Goal: Communication & Community: Answer question/provide support

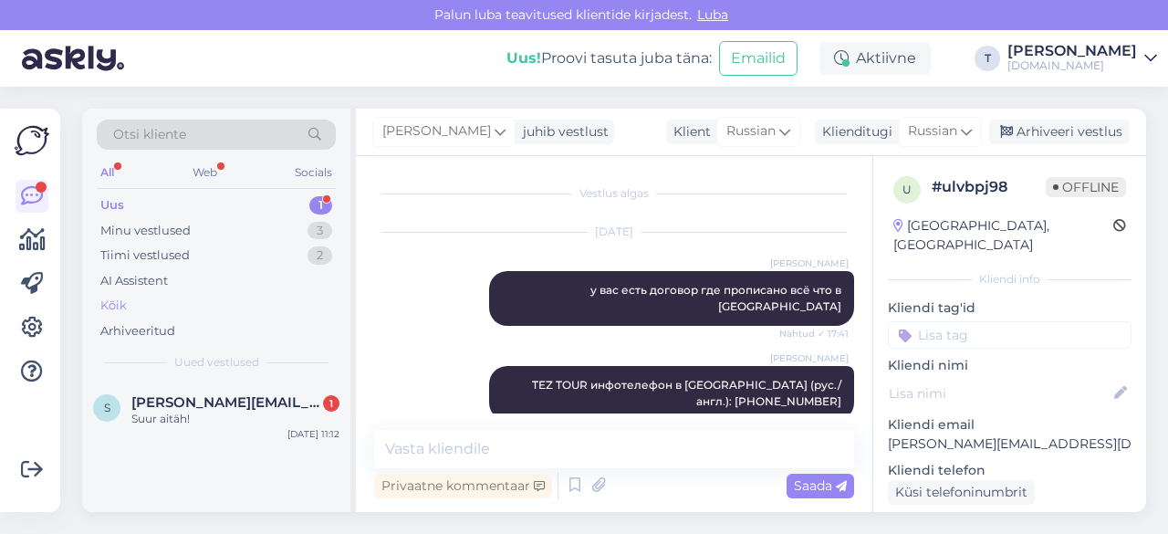
scroll to position [91, 0]
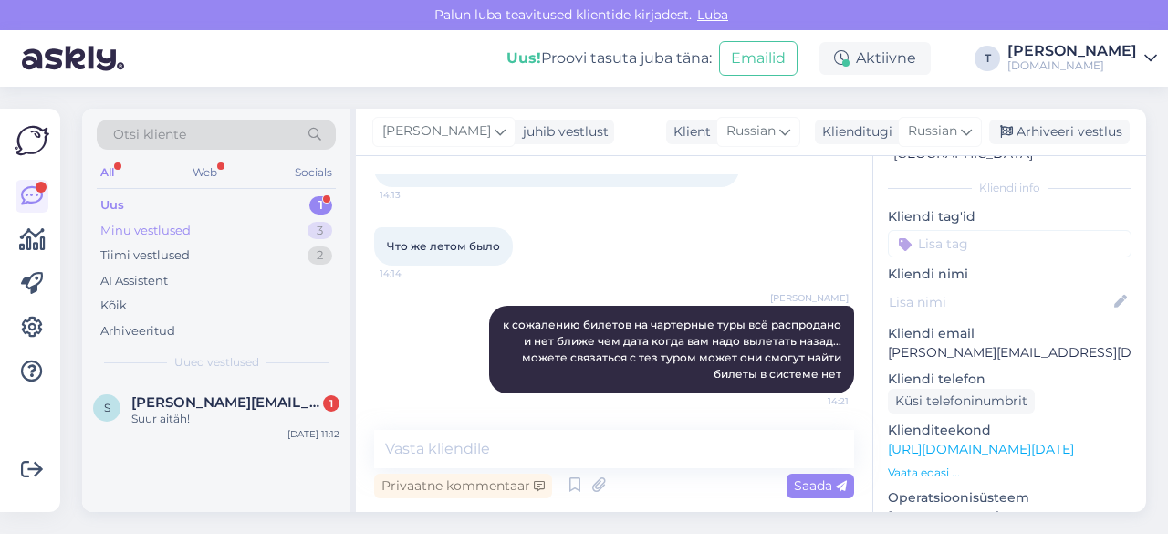
click at [206, 225] on div "Minu vestlused 3" at bounding box center [216, 231] width 239 height 26
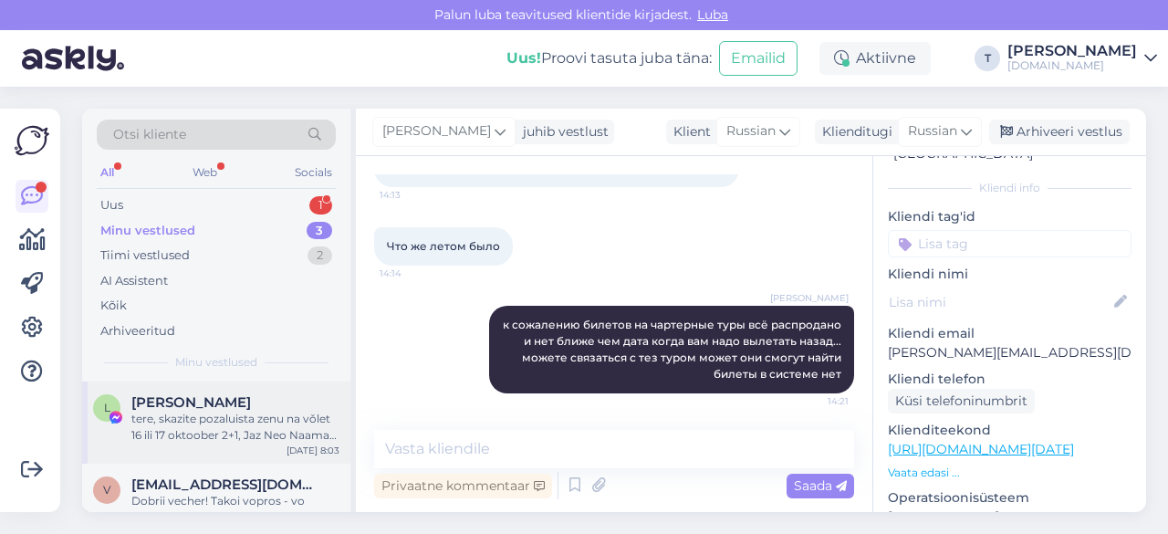
scroll to position [114, 0]
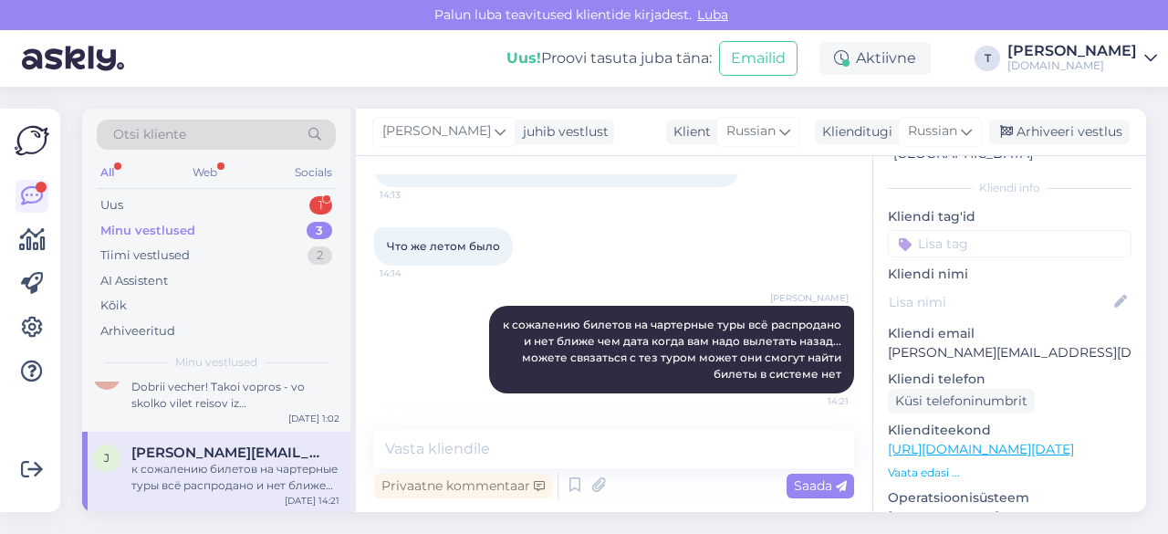
click at [257, 218] on div "Minu vestlused 3" at bounding box center [216, 231] width 239 height 26
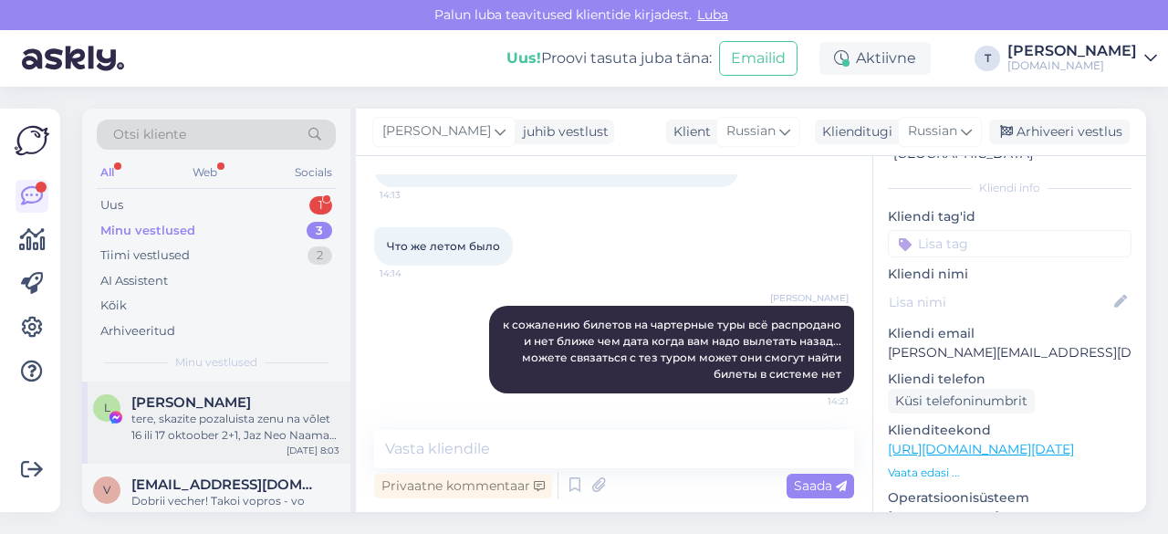
click at [209, 432] on div "tere, skazite pozaluista zenu na vǒlet 16 ili 17 oktoober 2+1, Jaz Neo Naama Ba…" at bounding box center [235, 426] width 208 height 33
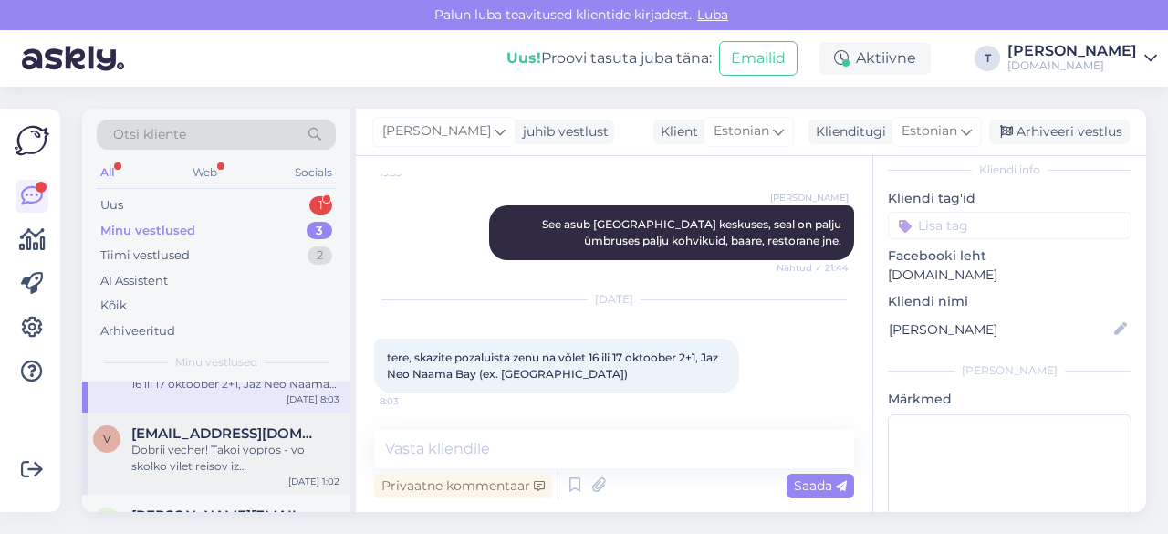
scroll to position [91, 0]
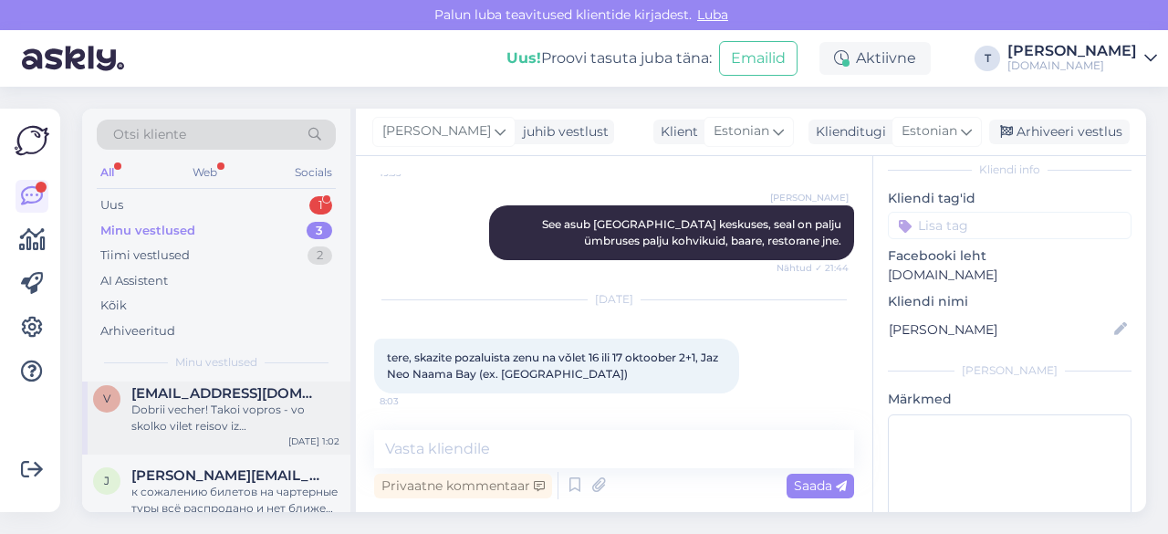
click at [244, 422] on div "Dobrii vecher! Takoi vopros - vo skolko vilet reisov iz [GEOGRAPHIC_DATA] v [GE…" at bounding box center [235, 417] width 208 height 33
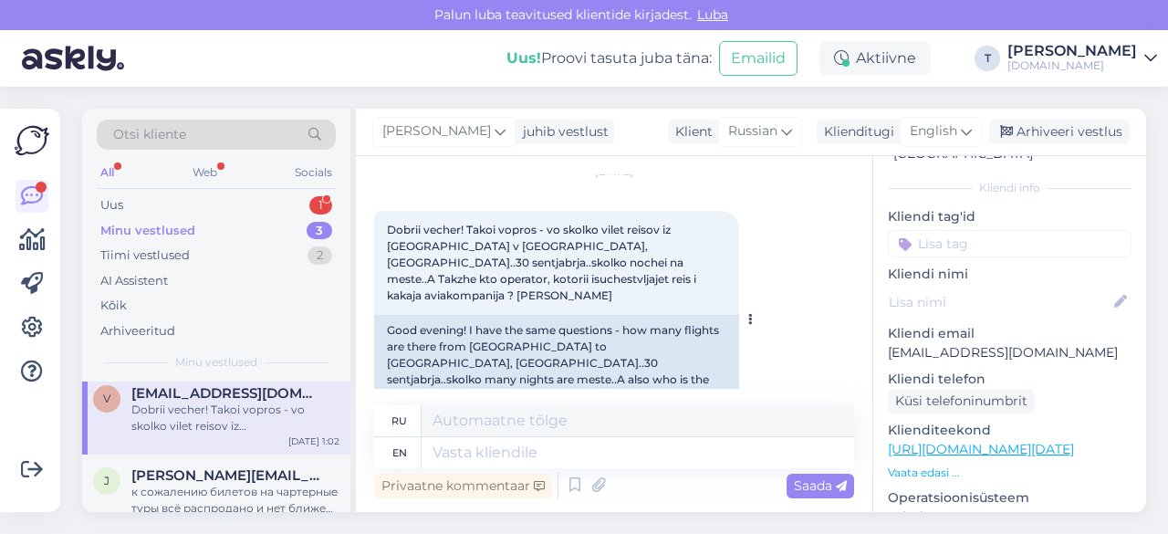
scroll to position [86, 0]
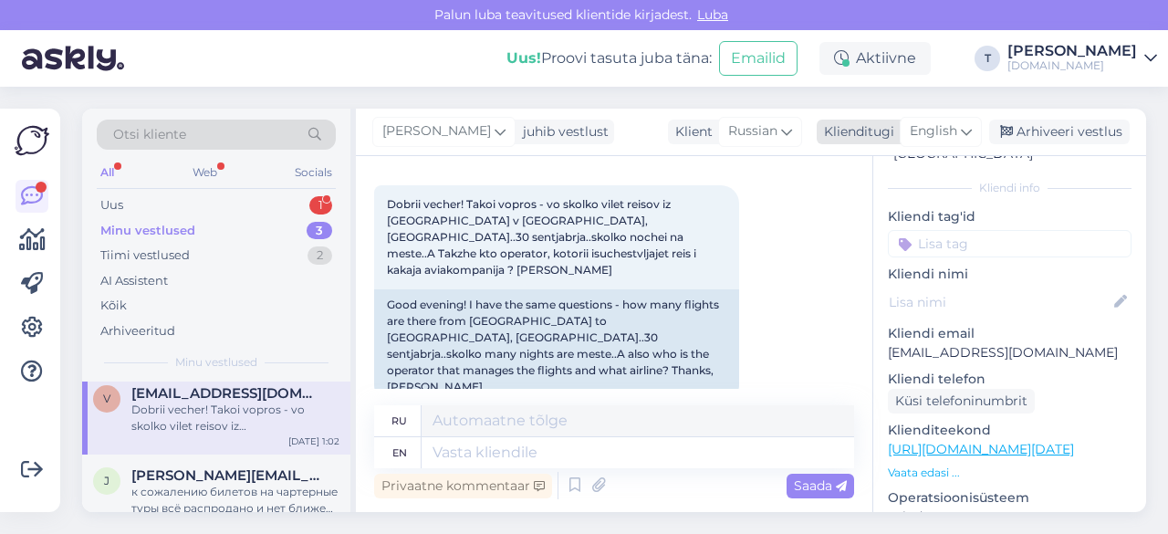
click at [954, 133] on span "English" at bounding box center [932, 131] width 47 height 20
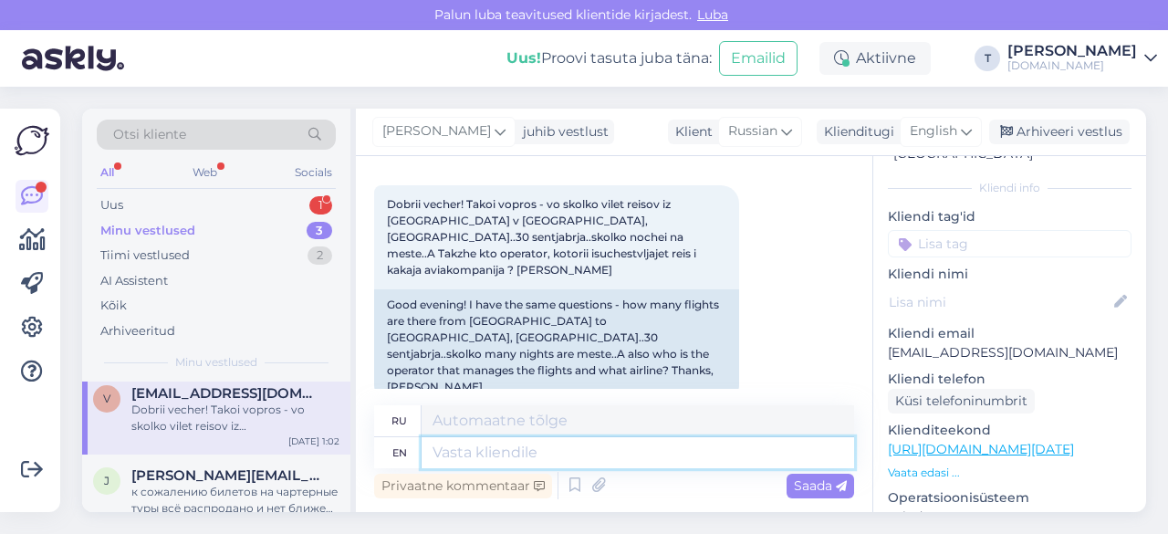
scroll to position [69, 0]
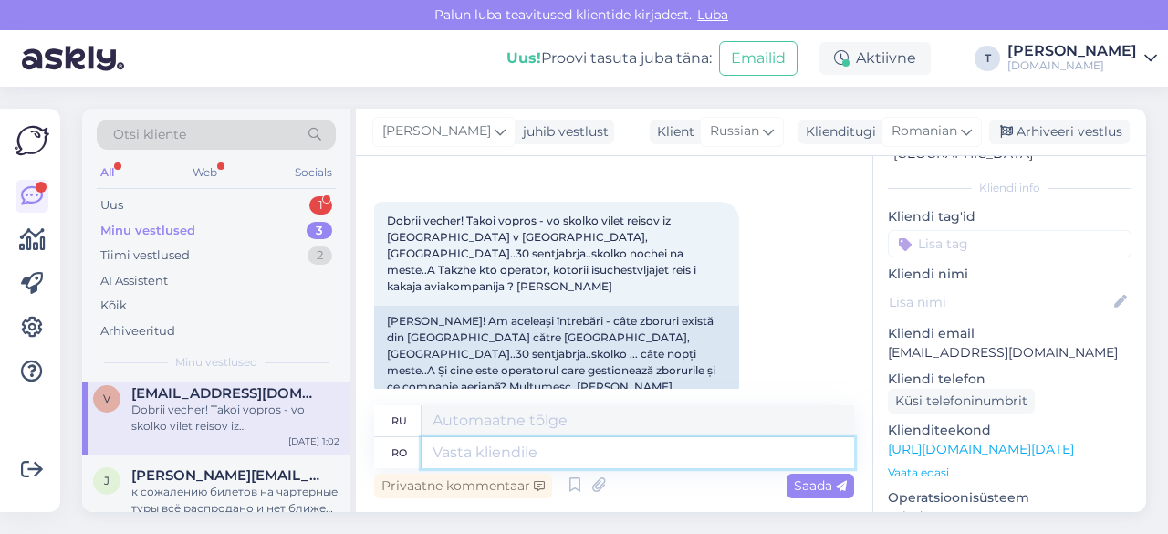
click at [671, 452] on textarea at bounding box center [637, 452] width 432 height 31
click at [900, 130] on span "Romanian" at bounding box center [924, 131] width 66 height 20
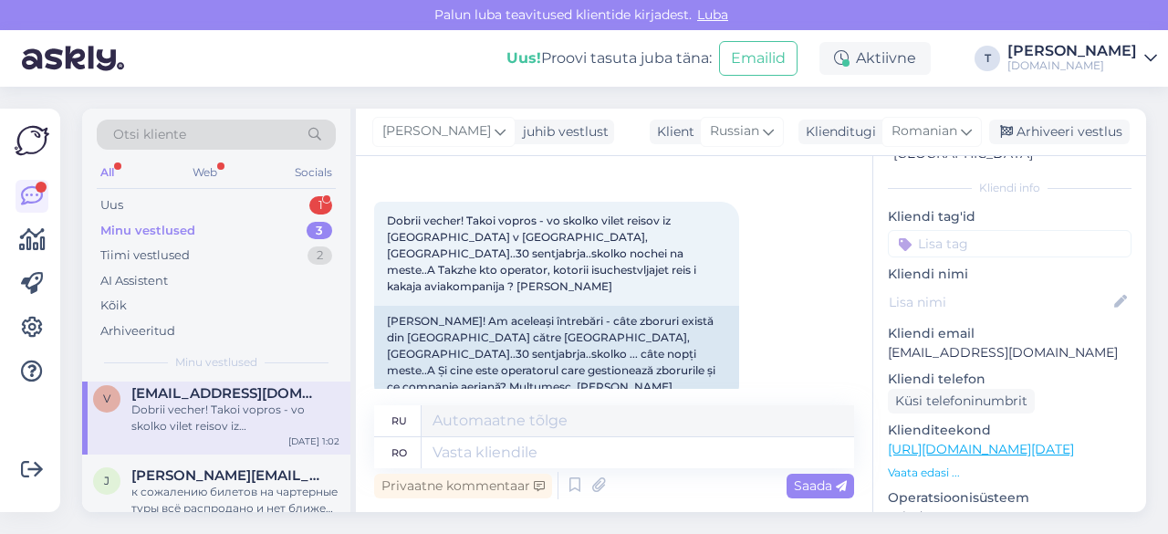
scroll to position [61, 0]
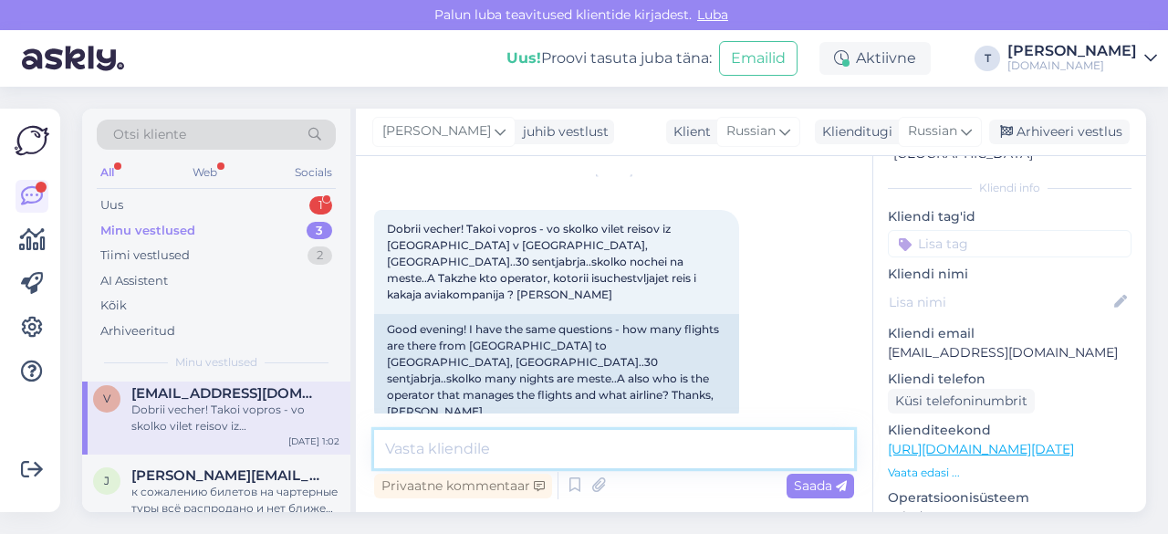
click at [662, 458] on textarea at bounding box center [614, 449] width 480 height 38
type textarea "Добрый день , есть и в шарм и в хургаду Join up"
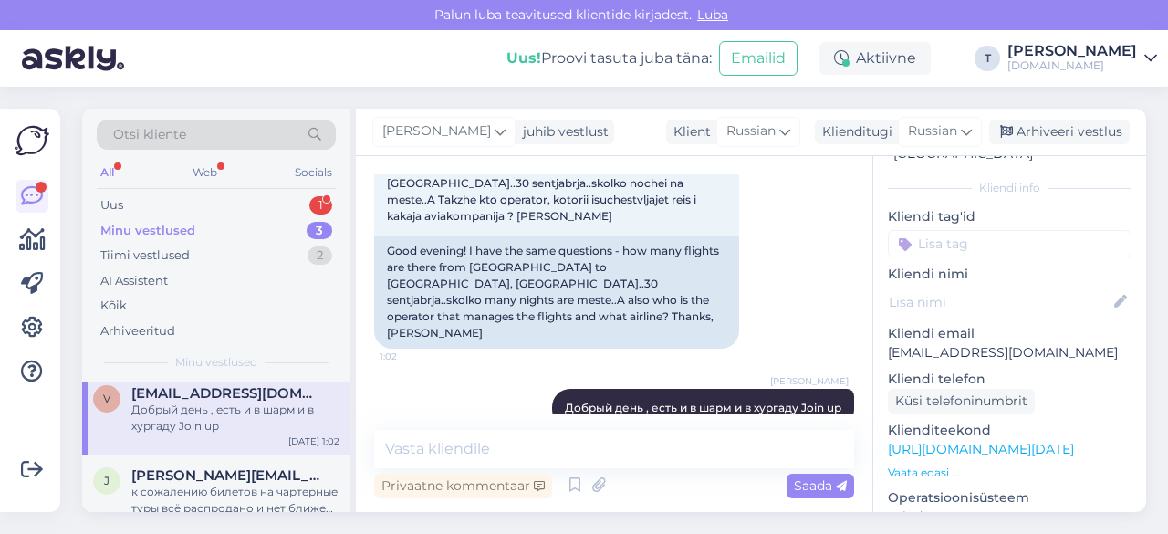
click at [943, 464] on p "Vaata edasi ..." at bounding box center [1010, 472] width 244 height 16
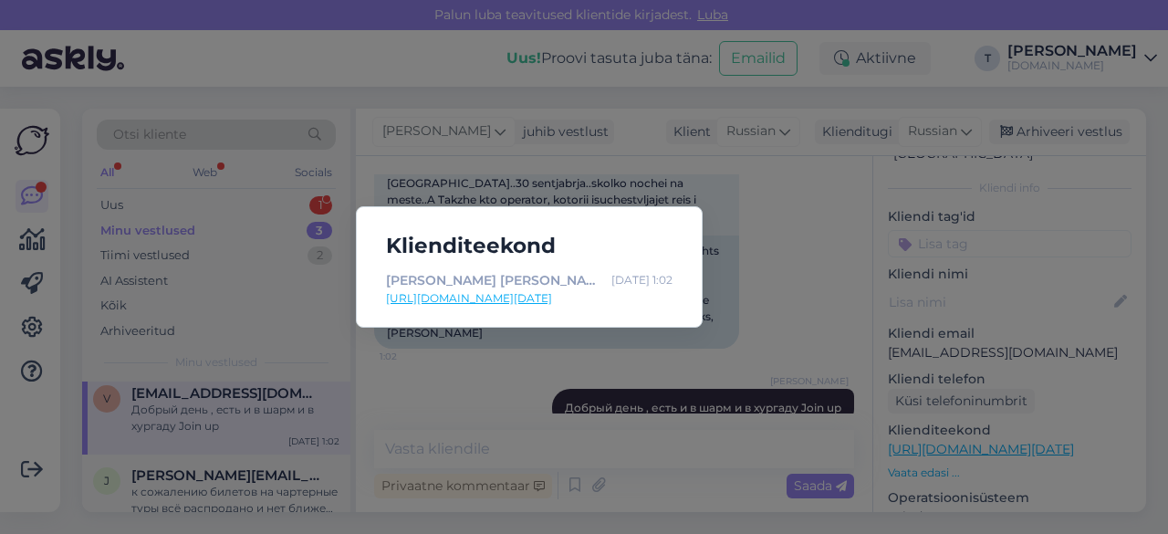
click at [767, 244] on div "Klienditeekond Jaz Makadi [PERSON_NAME] | Tuusik [DATE] 1:02 [URL][DOMAIN_NAME]…" at bounding box center [584, 267] width 1168 height 534
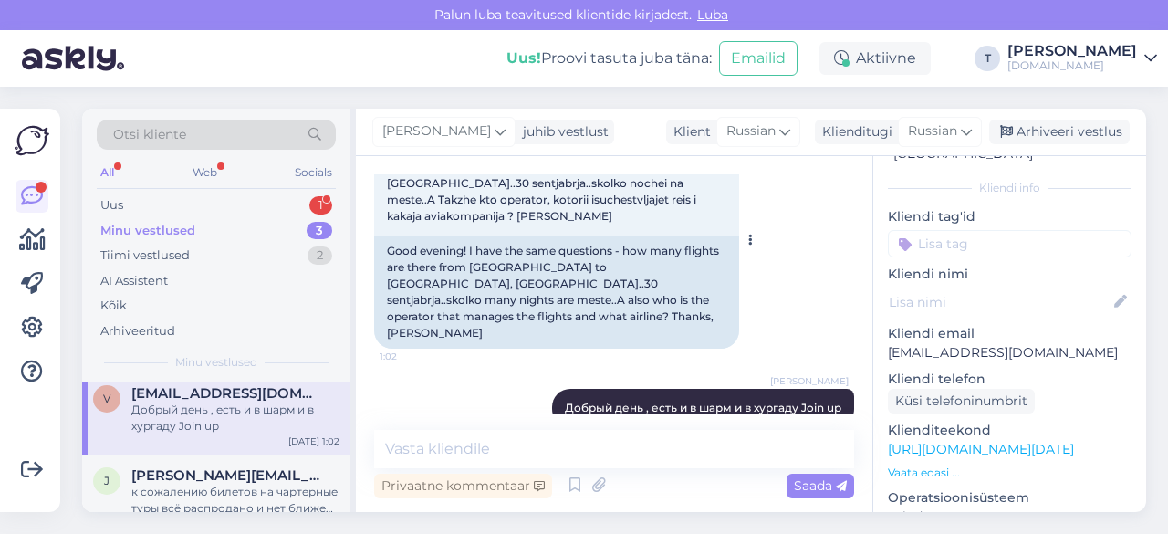
scroll to position [48, 0]
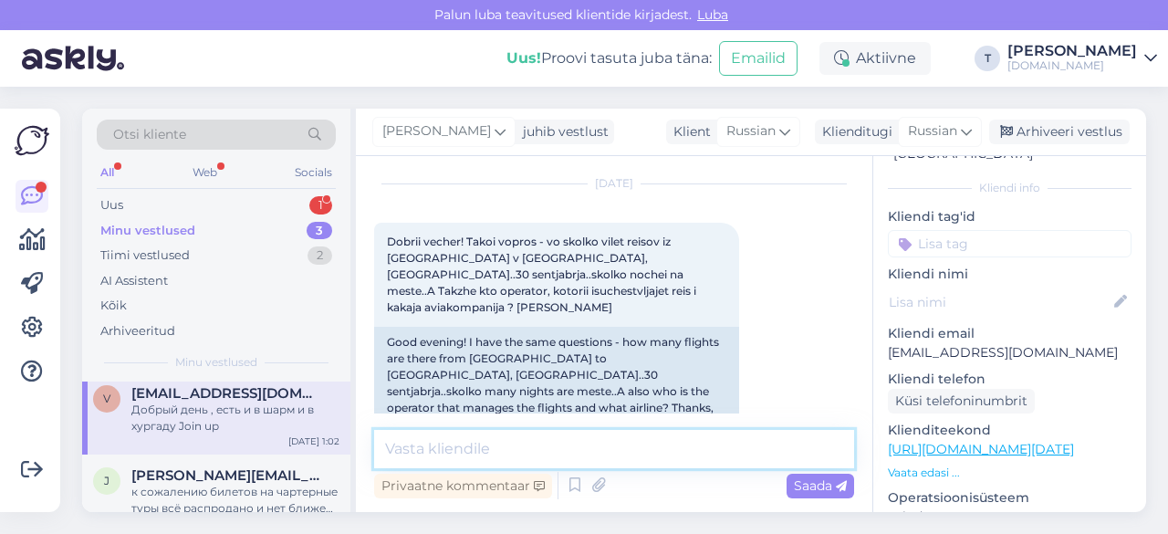
click at [473, 441] on textarea at bounding box center [614, 449] width 480 height 38
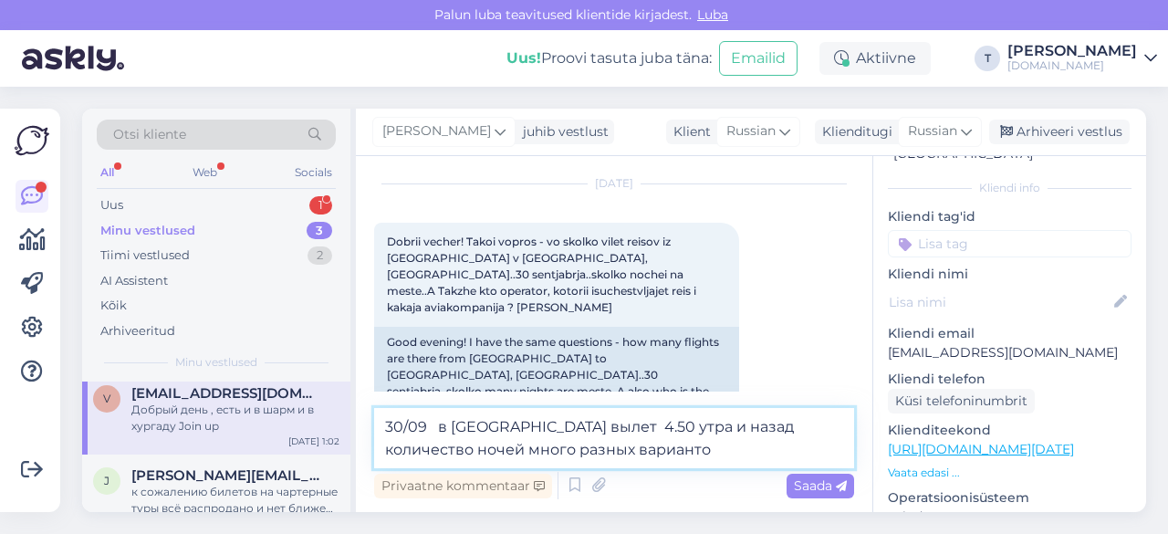
type textarea "30/09 в [GEOGRAPHIC_DATA] вылет 4.50 утра и назад количество ночей много разных…"
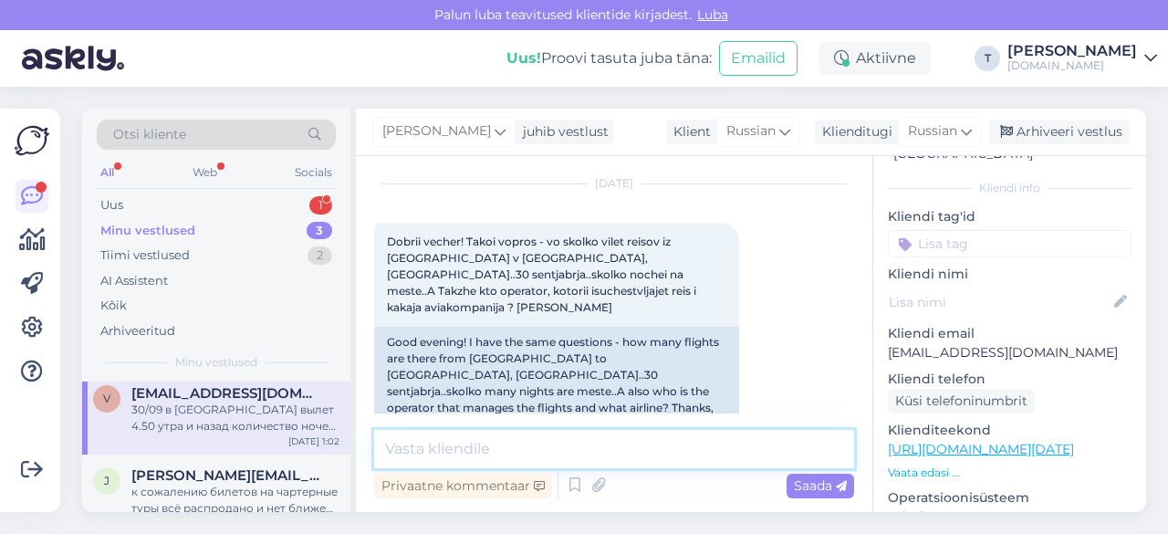
scroll to position [234, 0]
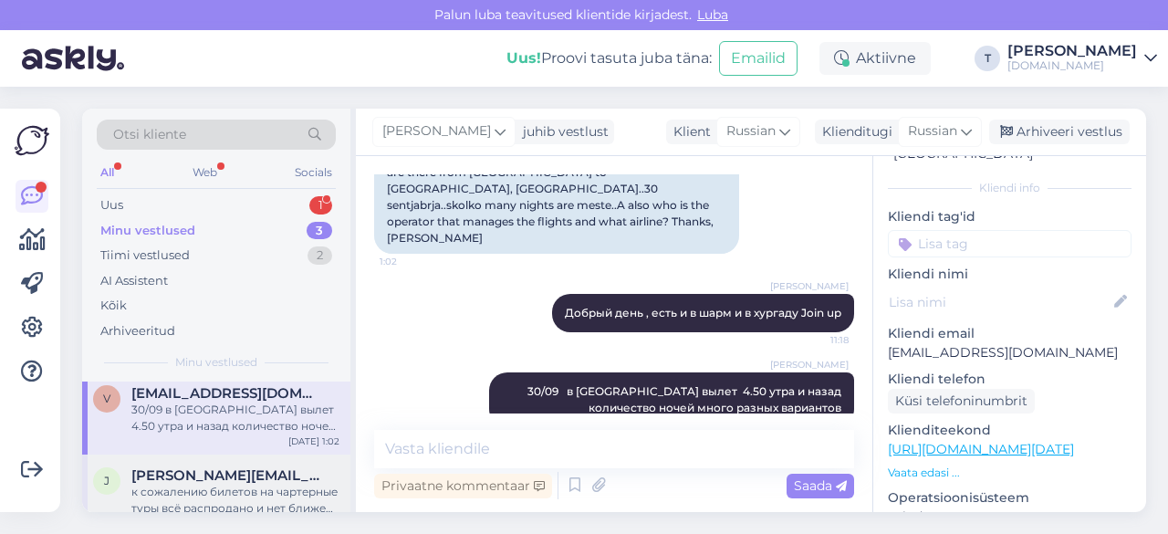
click at [201, 492] on div "к сожалению билетов на чартерные туры всё распродано и нет ближе чем дата когда…" at bounding box center [235, 499] width 208 height 33
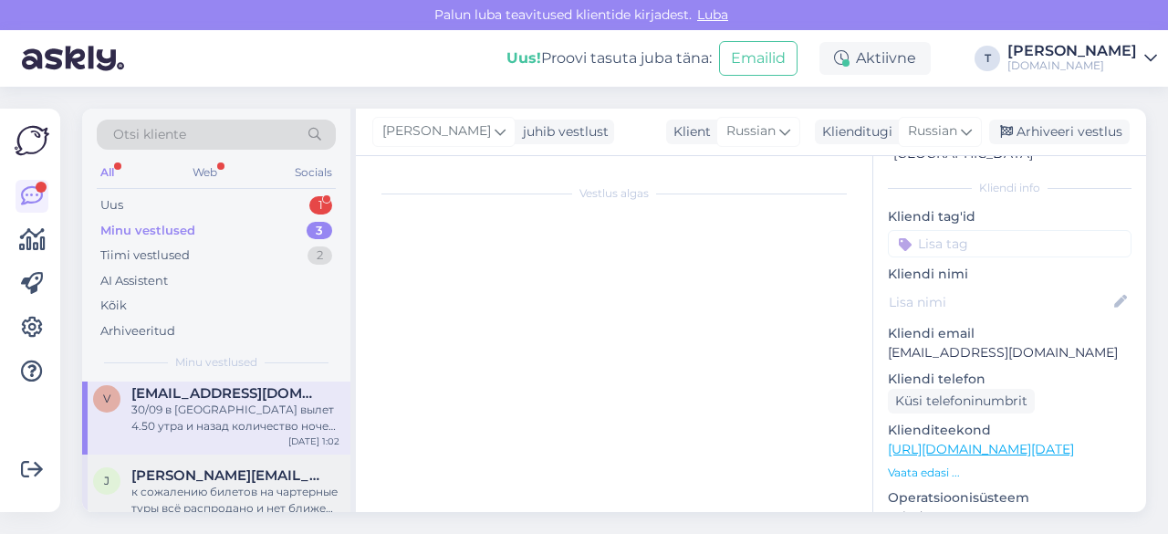
scroll to position [15277, 0]
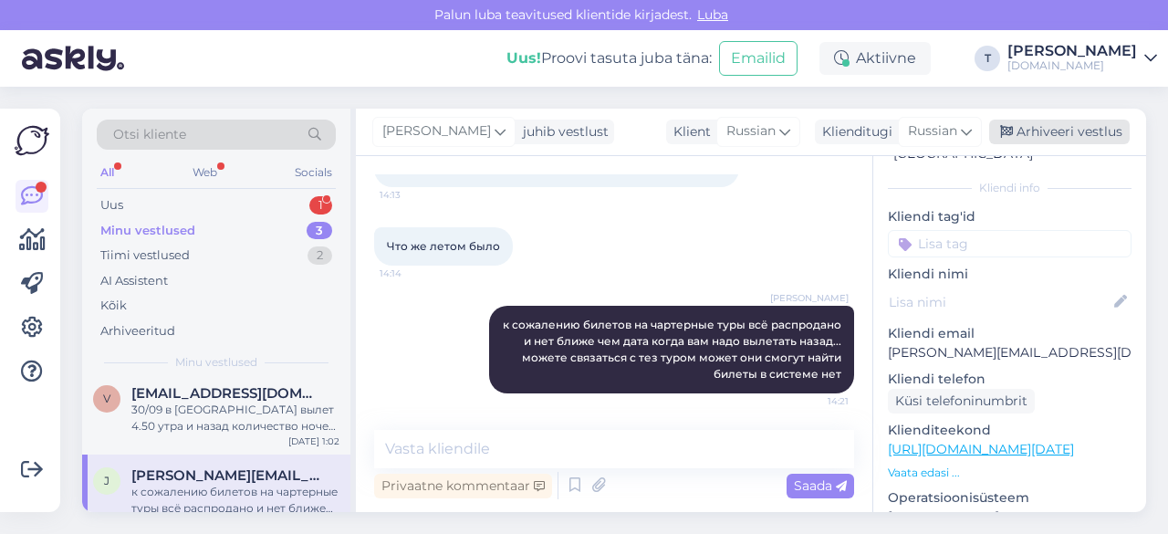
click at [1054, 131] on div "Arhiveeri vestlus" at bounding box center [1059, 131] width 140 height 25
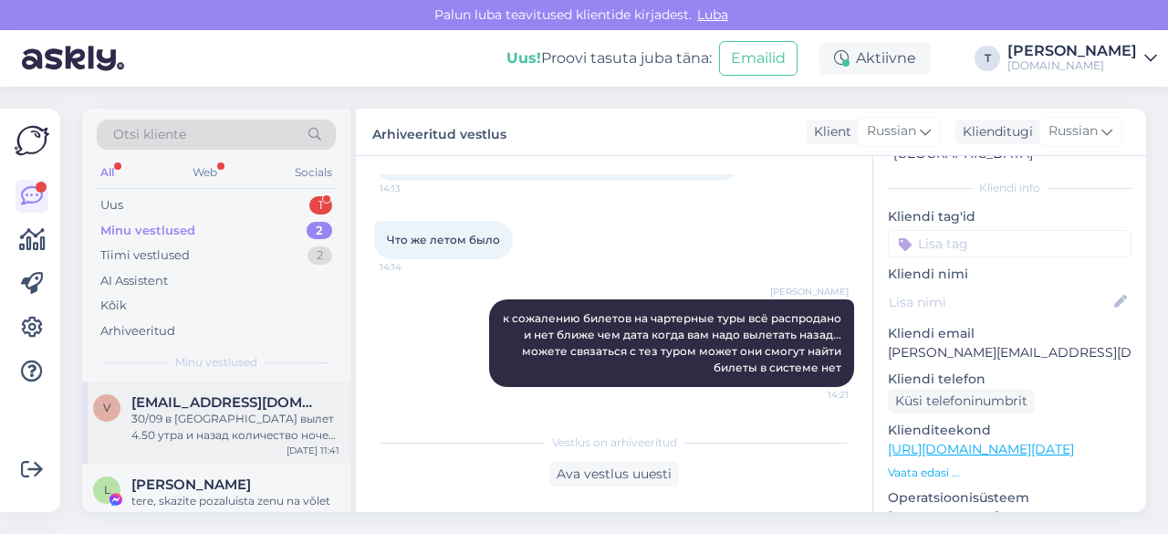
scroll to position [32, 0]
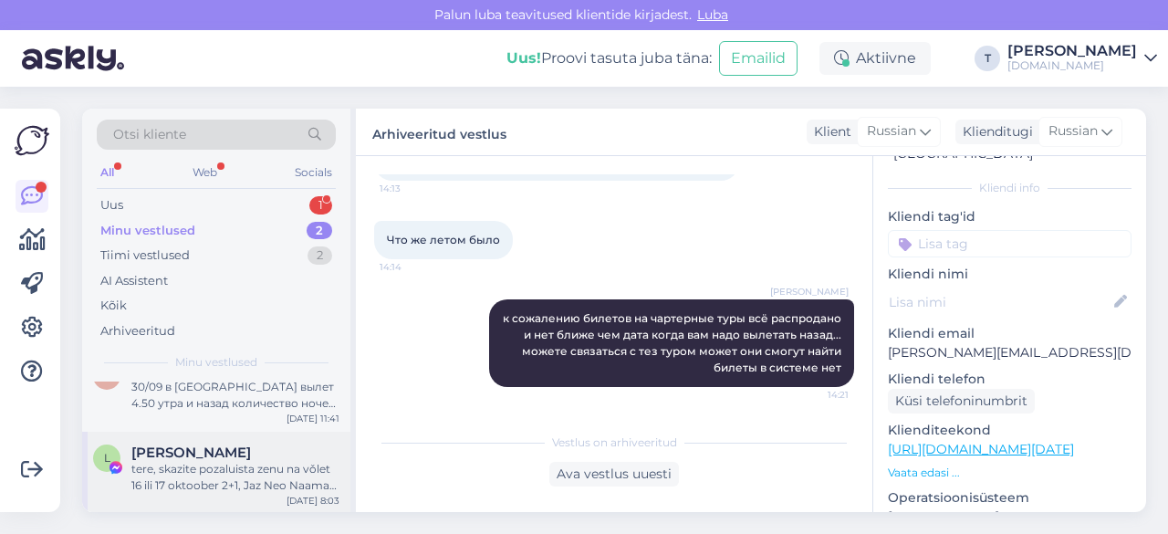
click at [236, 464] on div "tere, skazite pozaluista zenu na vǒlet 16 ili 17 oktoober 2+1, Jaz Neo Naama Ba…" at bounding box center [235, 477] width 208 height 33
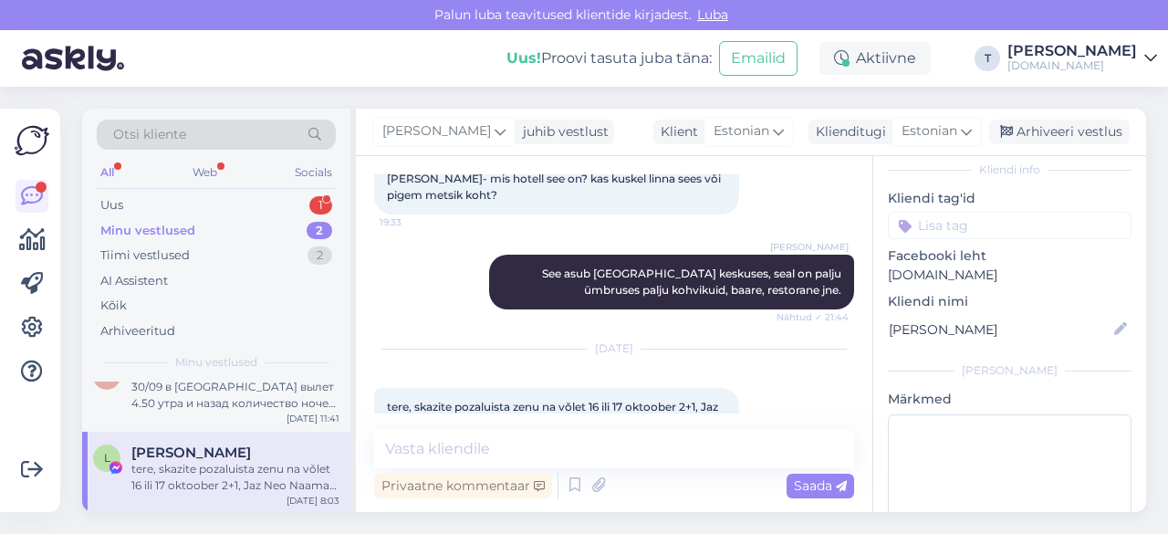
scroll to position [461, 0]
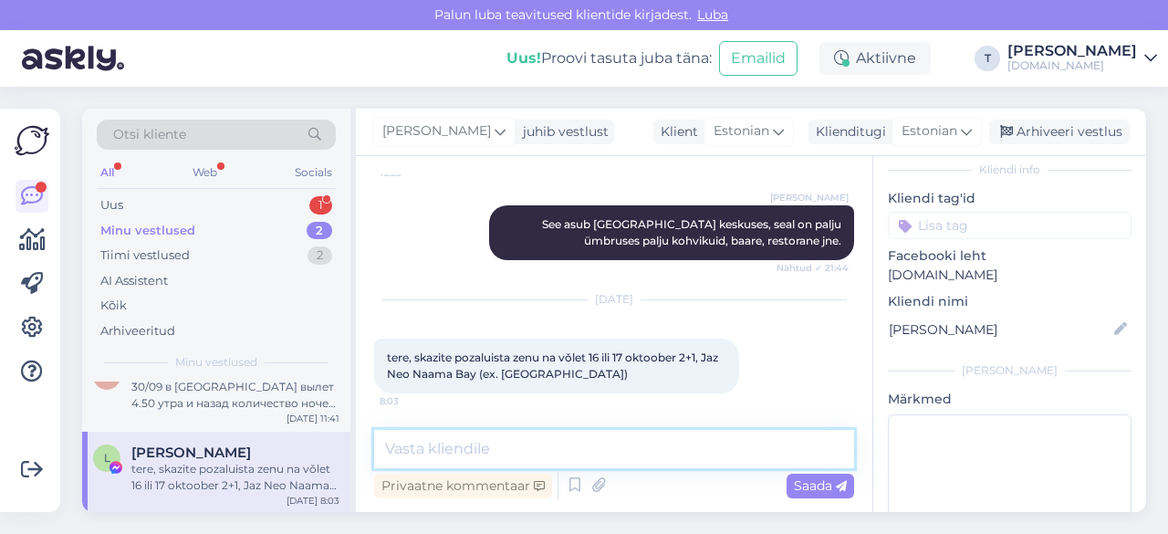
click at [522, 441] on textarea at bounding box center [614, 449] width 480 height 38
click at [573, 445] on textarea "Добрый день сколько" at bounding box center [614, 449] width 480 height 38
type textarea "Добрый день сколько ребенку лет"
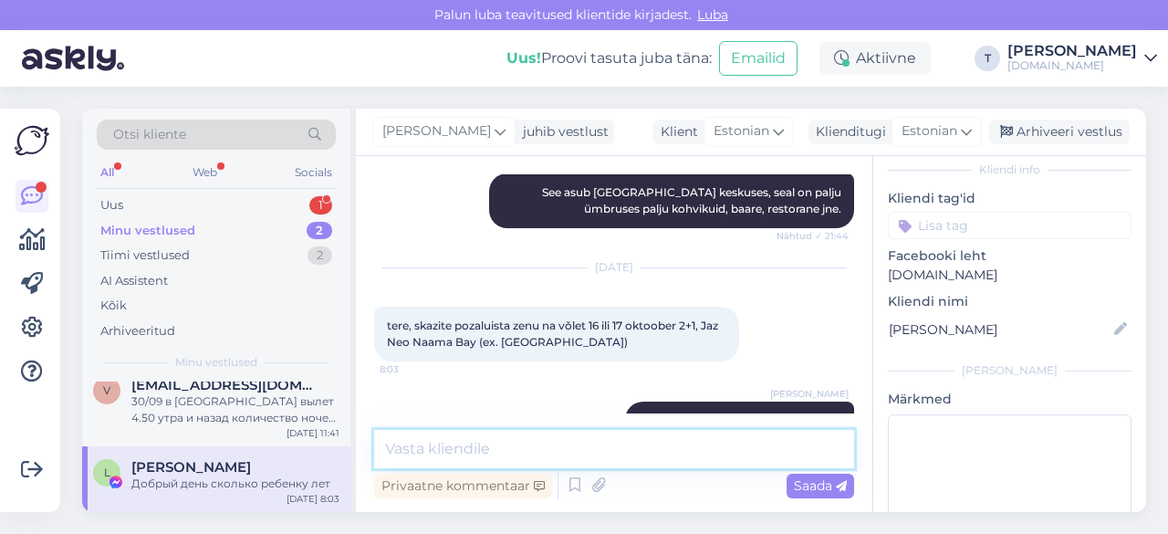
scroll to position [16, 0]
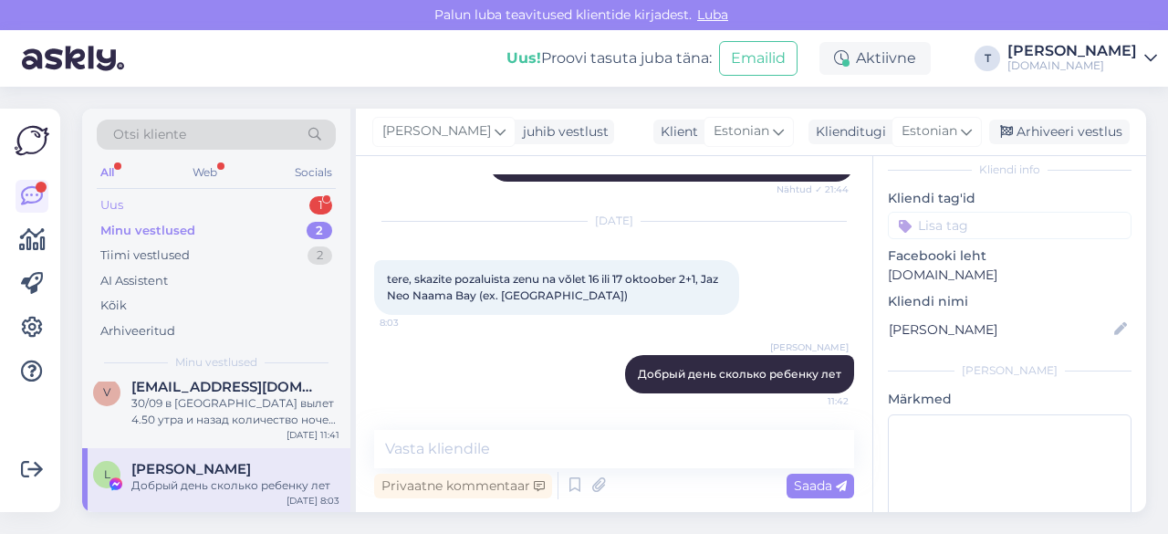
click at [287, 199] on div "Uus 1" at bounding box center [216, 205] width 239 height 26
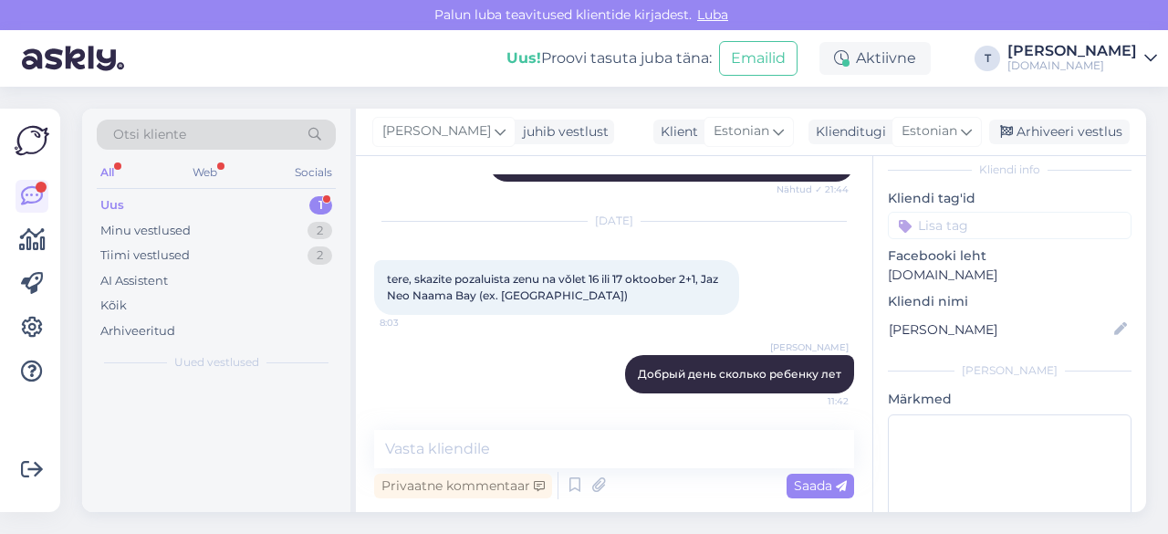
scroll to position [0, 0]
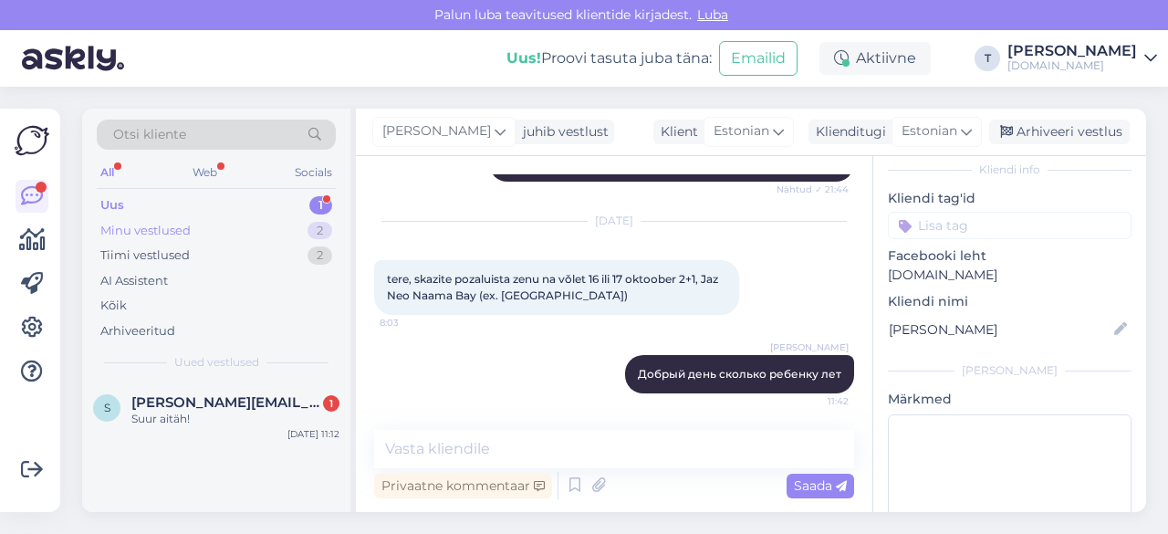
click at [225, 220] on div "Minu vestlused 2" at bounding box center [216, 231] width 239 height 26
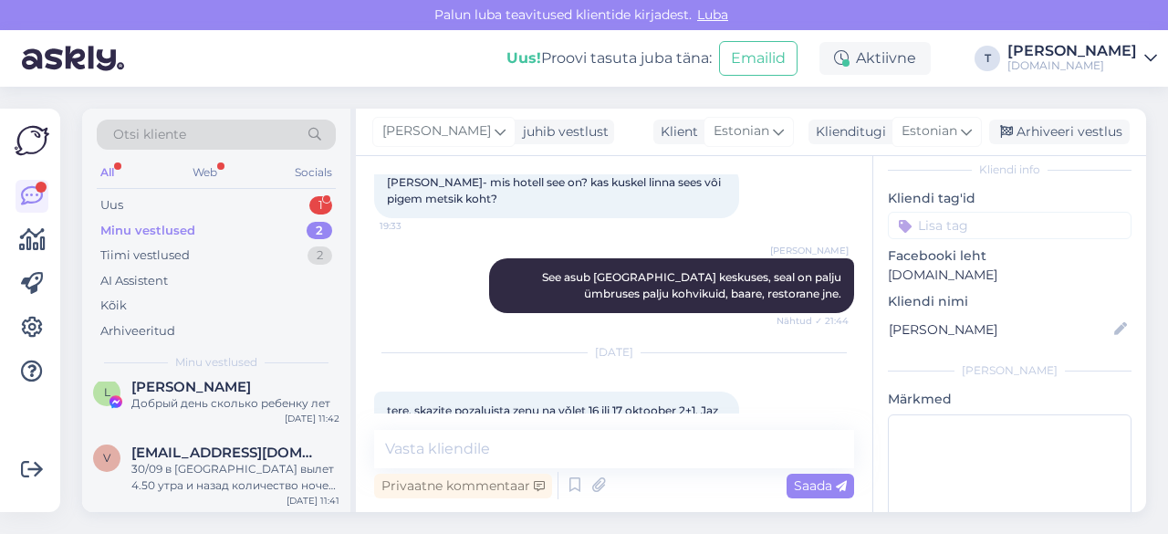
scroll to position [539, 0]
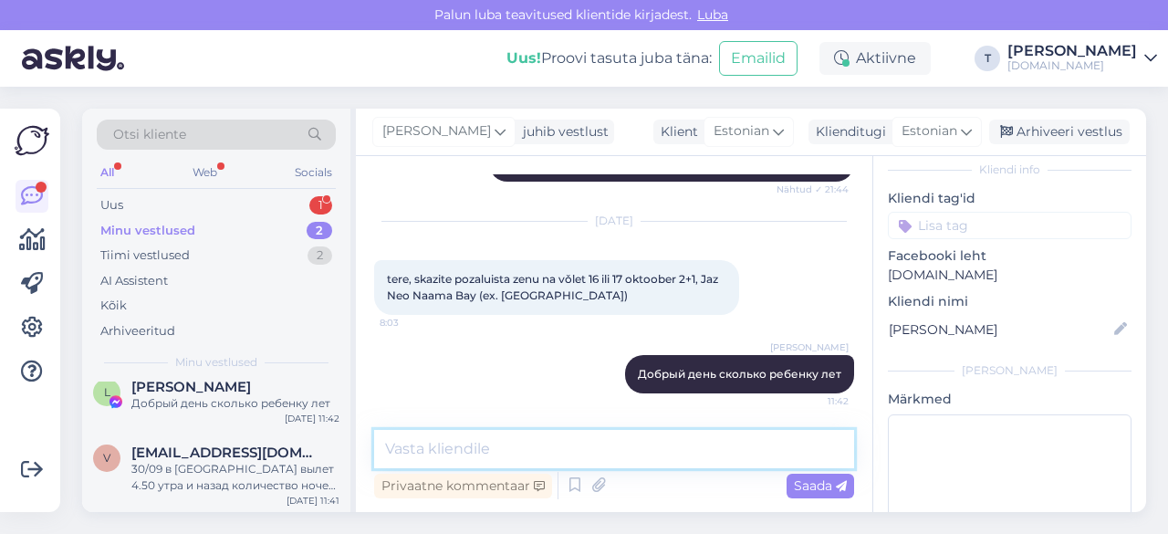
paste textarea "Standard Room"
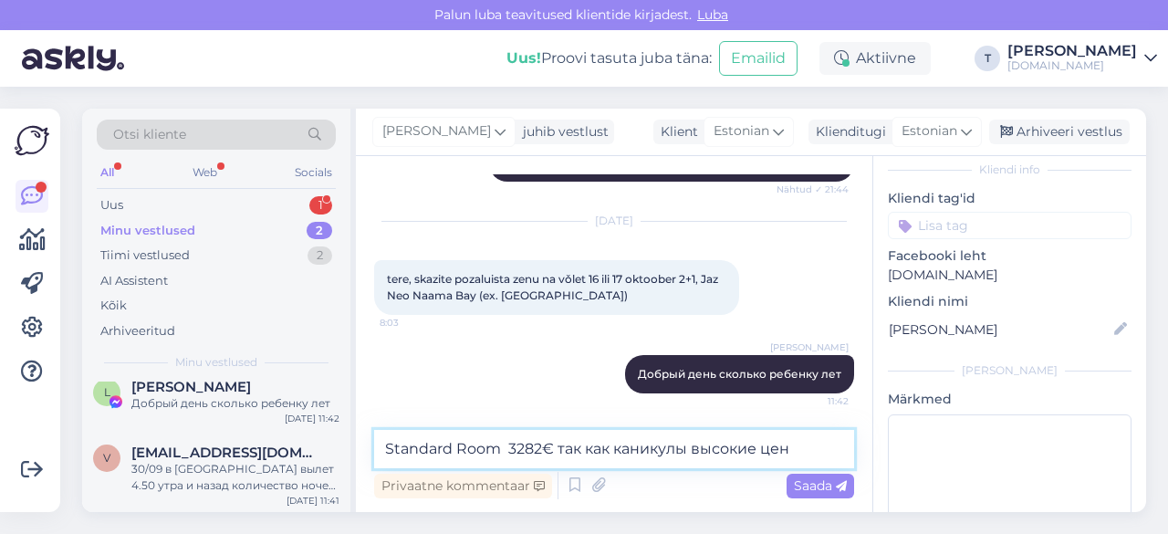
type textarea "Standard Room 3282€ так как каникулы высокие цены"
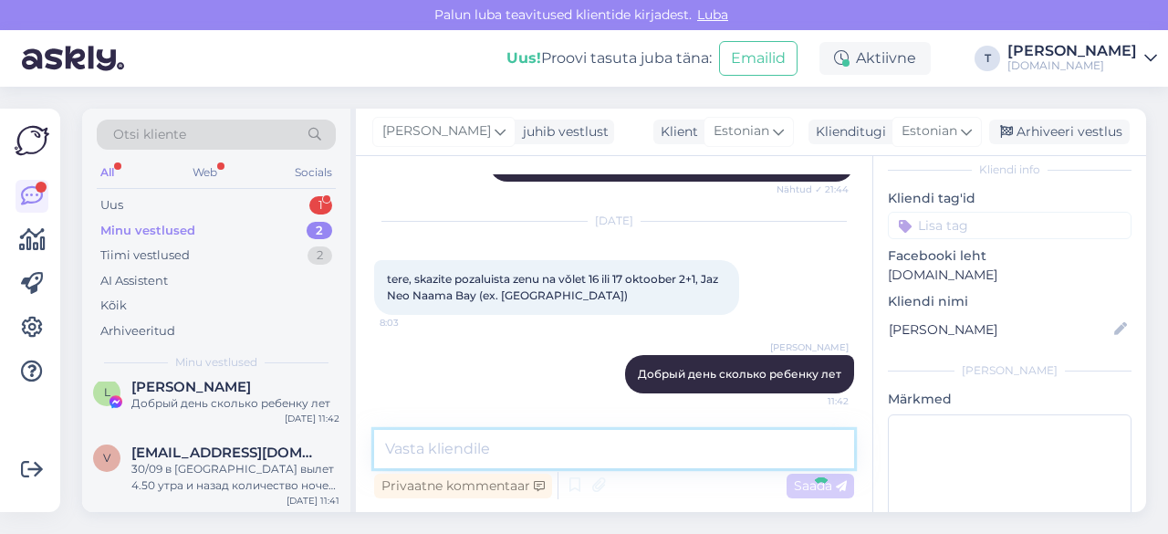
scroll to position [618, 0]
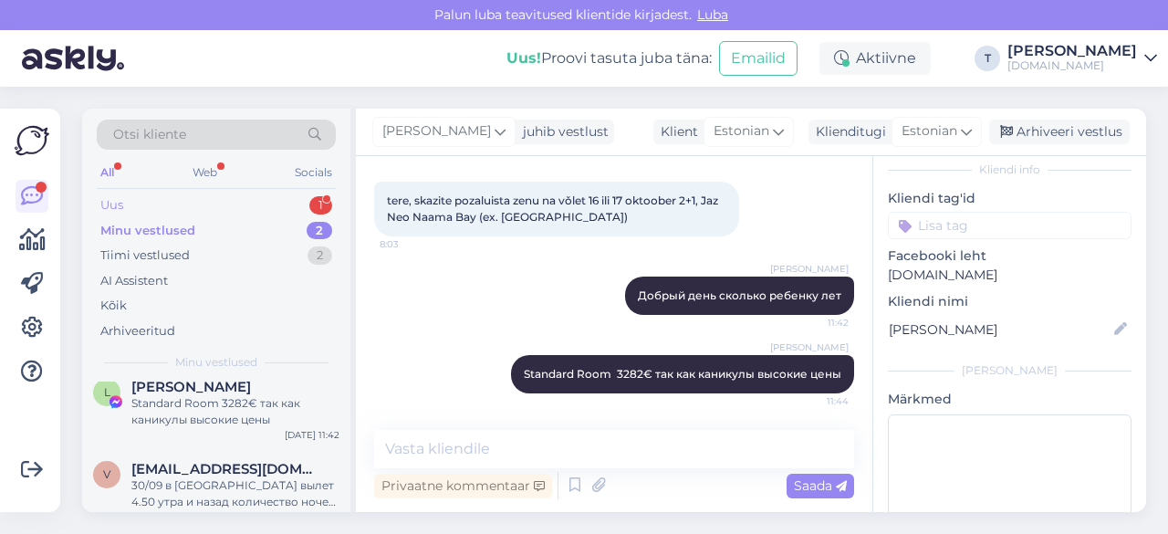
click at [252, 202] on div "Uus 1" at bounding box center [216, 205] width 239 height 26
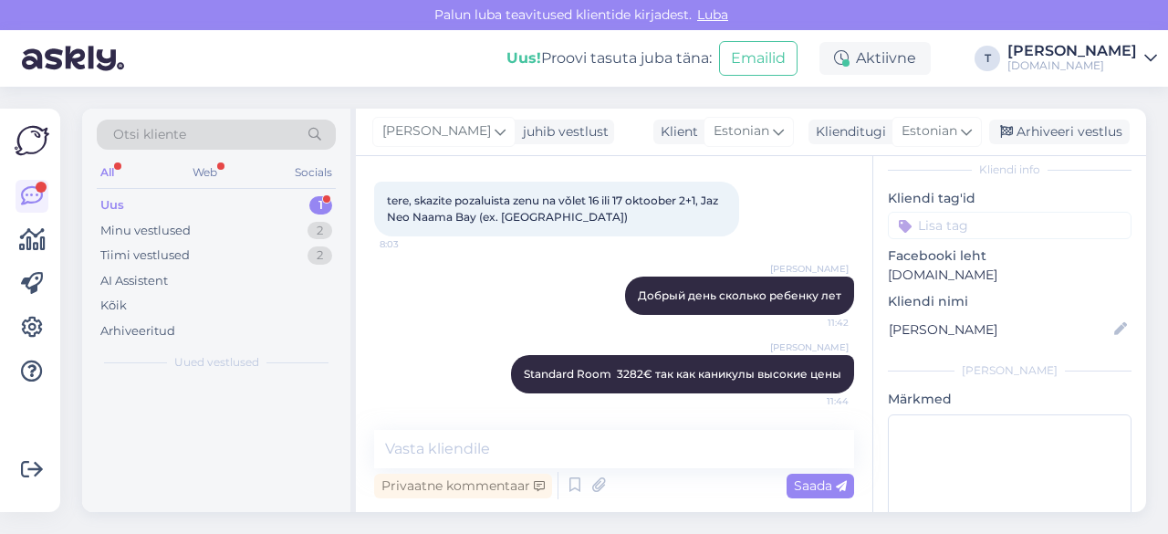
scroll to position [0, 0]
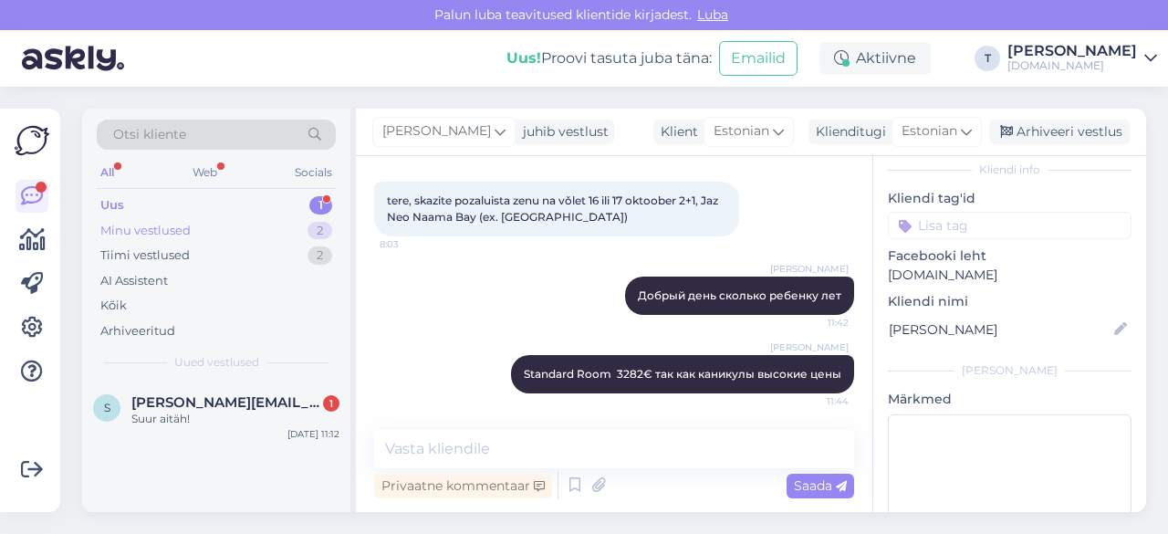
click at [241, 231] on div "Minu vestlused 2" at bounding box center [216, 231] width 239 height 26
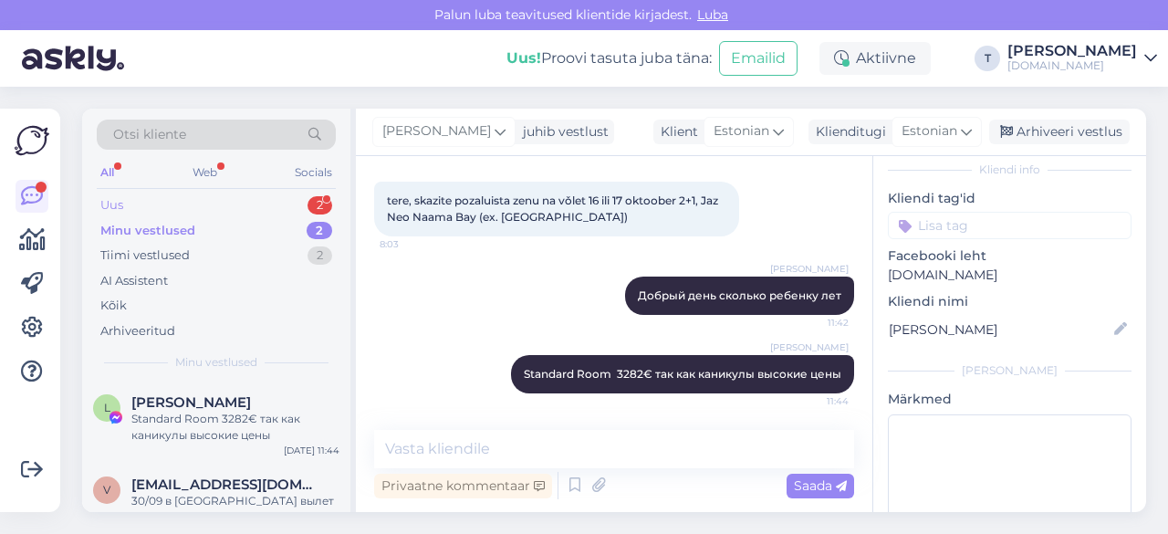
click at [287, 202] on div "Uus 2" at bounding box center [216, 205] width 239 height 26
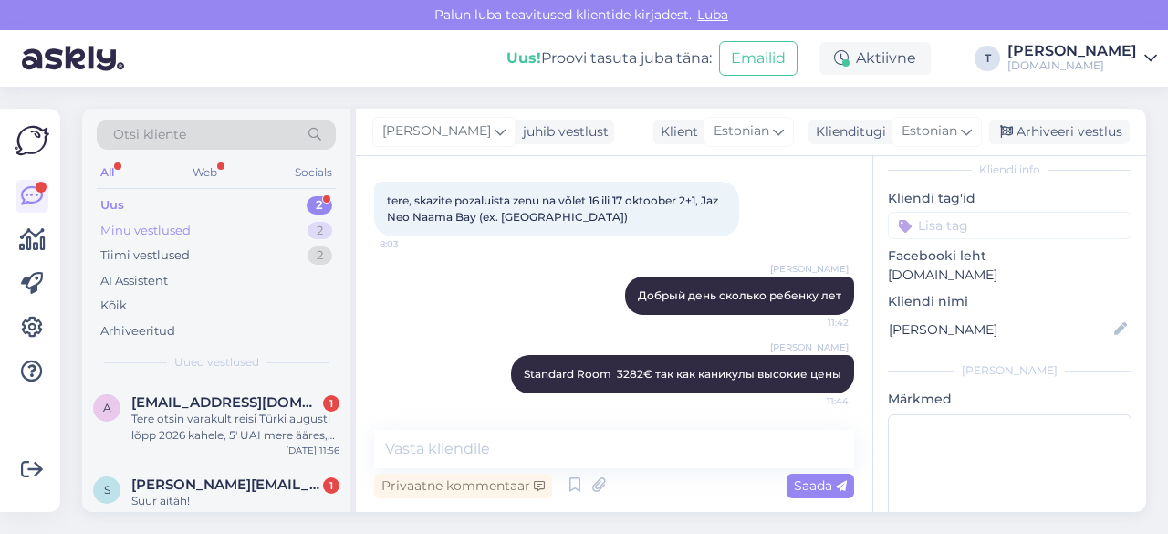
click at [232, 216] on div "Uus 2 Minu vestlused 2 Tiimi vestlused 2 AI Assistent Kõik Arhiveeritud" at bounding box center [216, 267] width 239 height 151
